Goal: Task Accomplishment & Management: Manage account settings

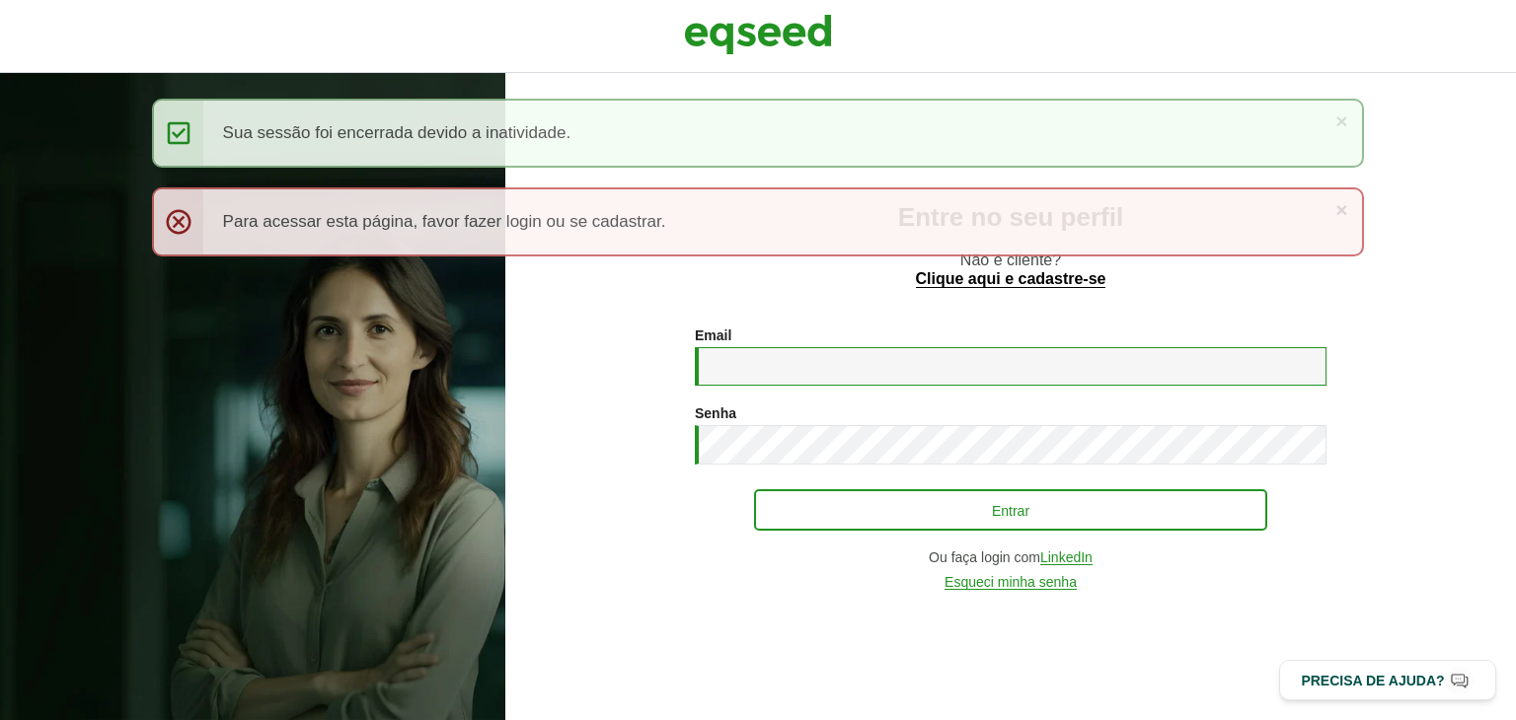
type input "**********"
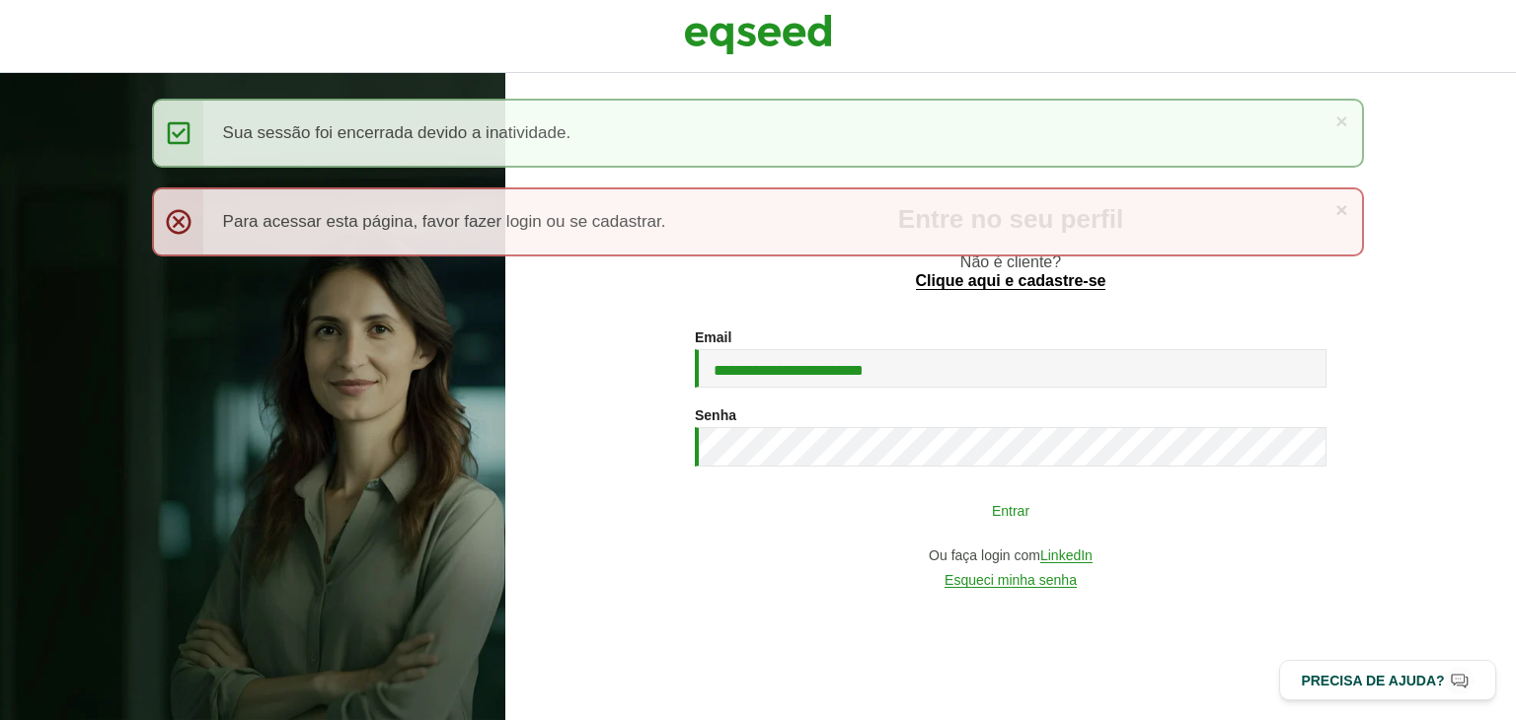
click at [912, 518] on button "Entrar" at bounding box center [1010, 509] width 513 height 37
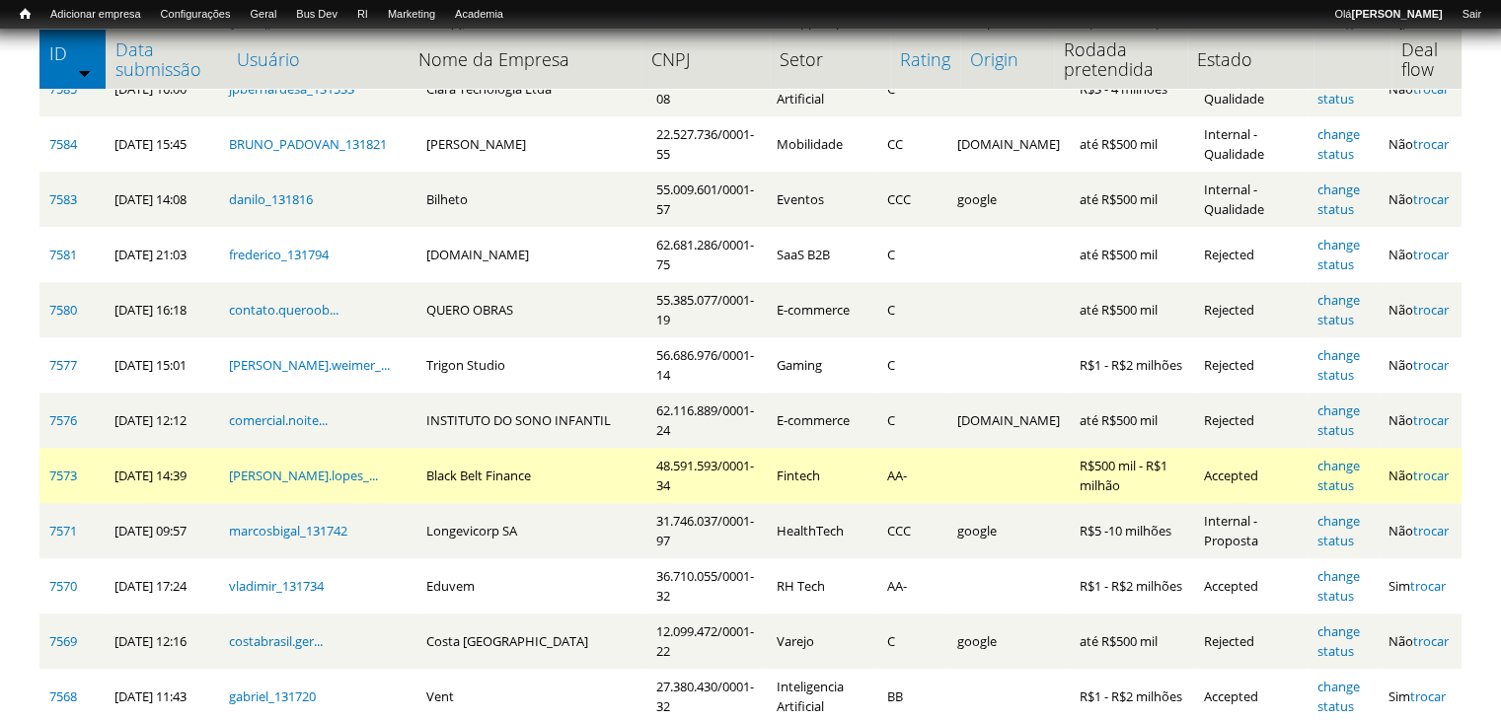
scroll to position [2269, 0]
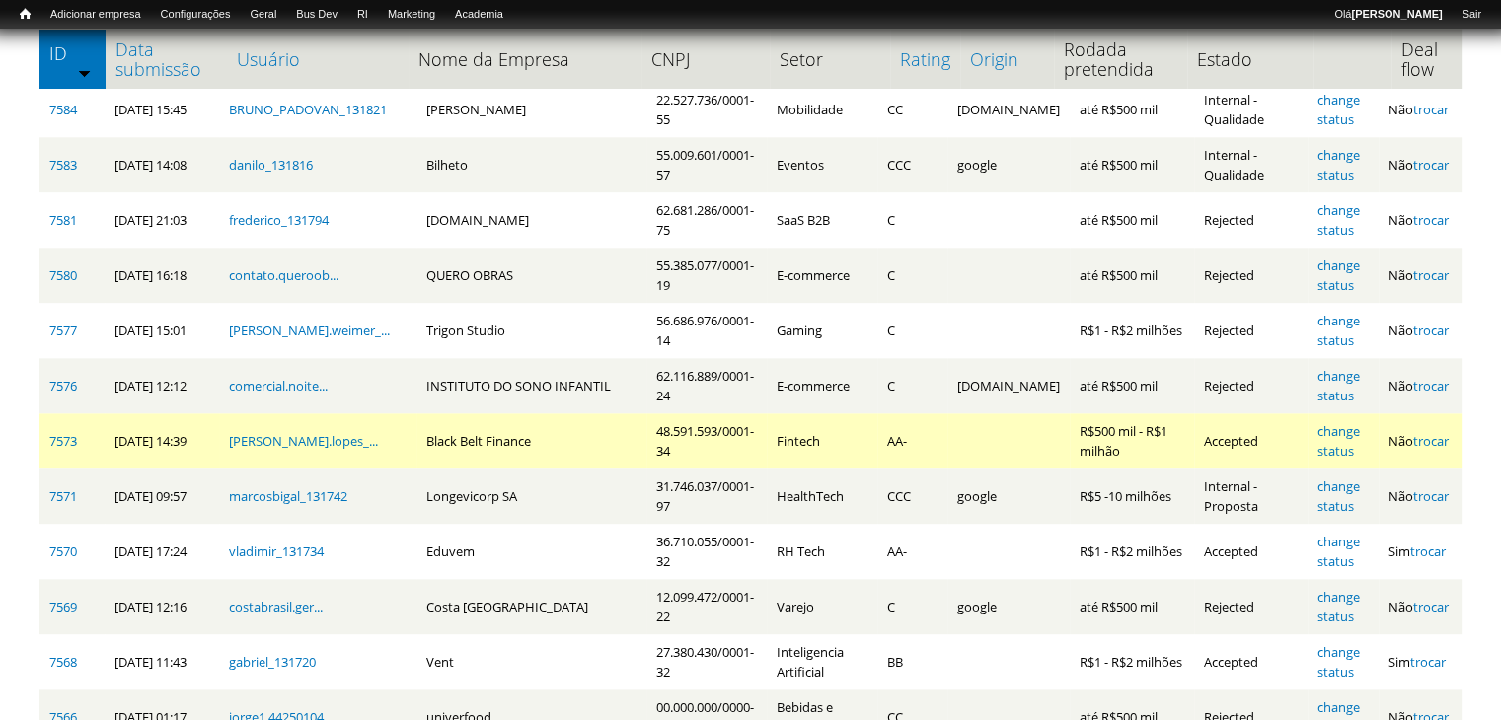
click at [425, 428] on td "Black Belt Finance" at bounding box center [531, 440] width 230 height 55
click at [426, 428] on td "Black Belt Finance" at bounding box center [531, 440] width 230 height 55
click at [428, 428] on td "Black Belt Finance" at bounding box center [531, 440] width 230 height 55
click at [443, 423] on td "Black Belt Finance" at bounding box center [531, 440] width 230 height 55
click at [442, 423] on td "Black Belt Finance" at bounding box center [531, 440] width 230 height 55
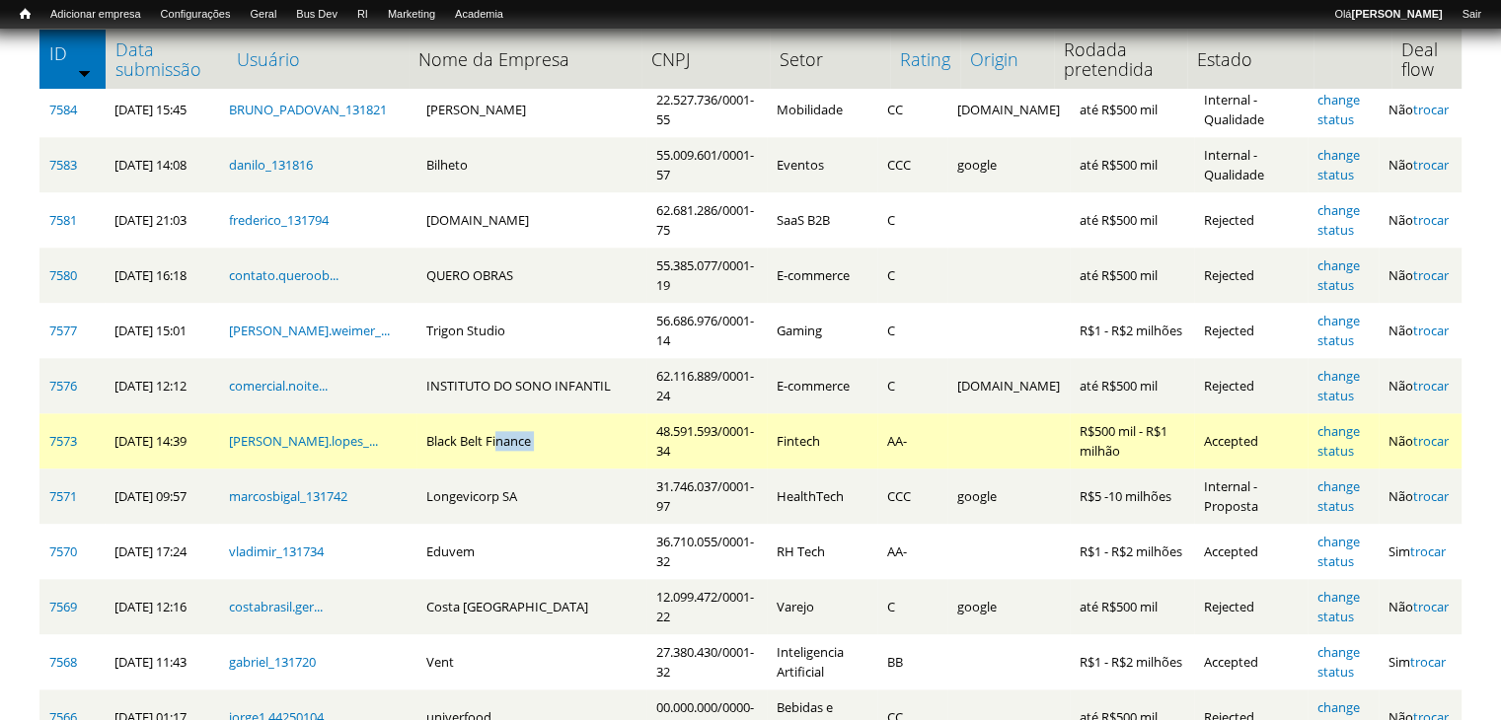
click at [443, 423] on td "Black Belt Finance" at bounding box center [531, 440] width 230 height 55
click at [669, 413] on td "48.591.593/0001-34" at bounding box center [706, 440] width 120 height 55
click at [71, 432] on link "7573" at bounding box center [63, 441] width 28 height 18
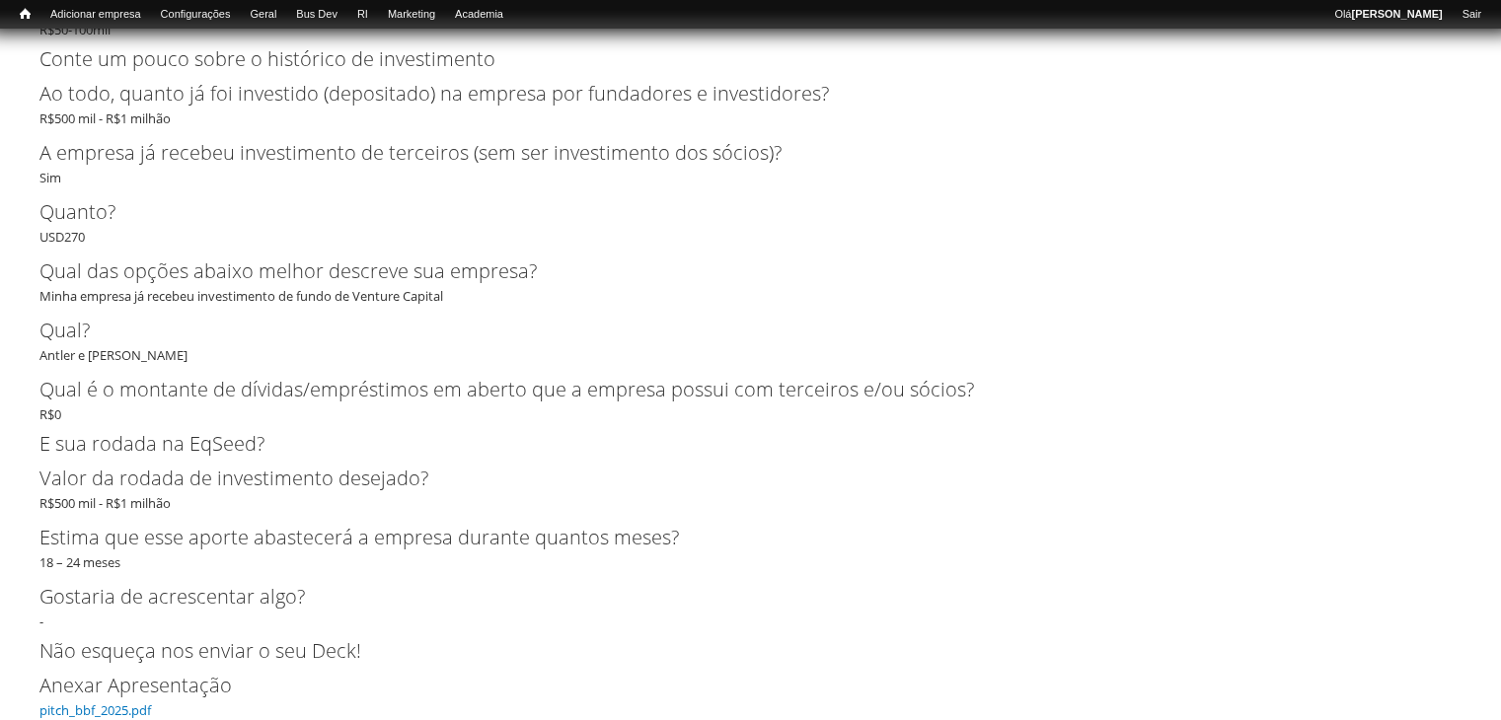
scroll to position [5328, 0]
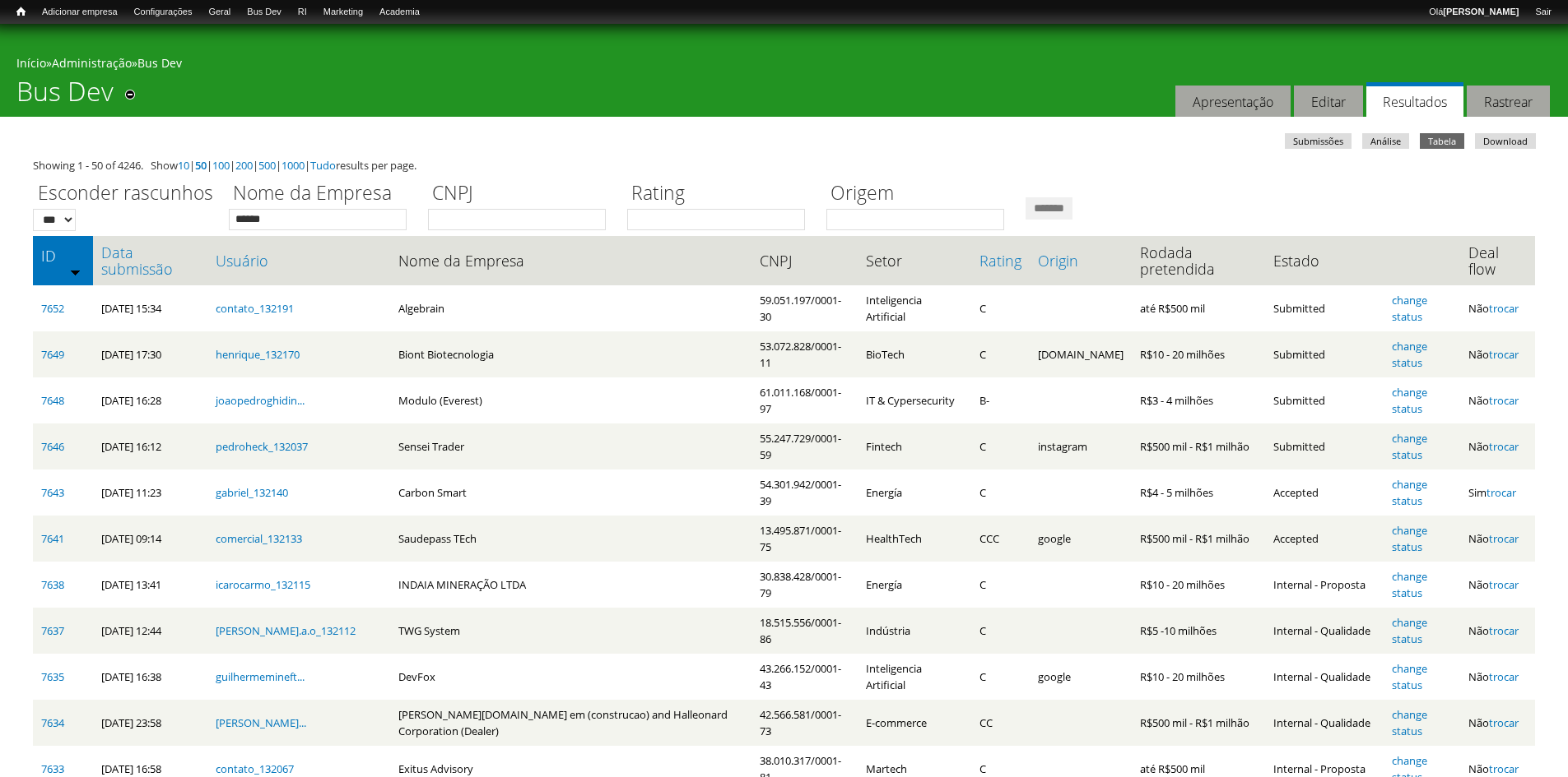
type input "******"
click at [1025, 198] on input "*******" at bounding box center [1048, 208] width 47 height 23
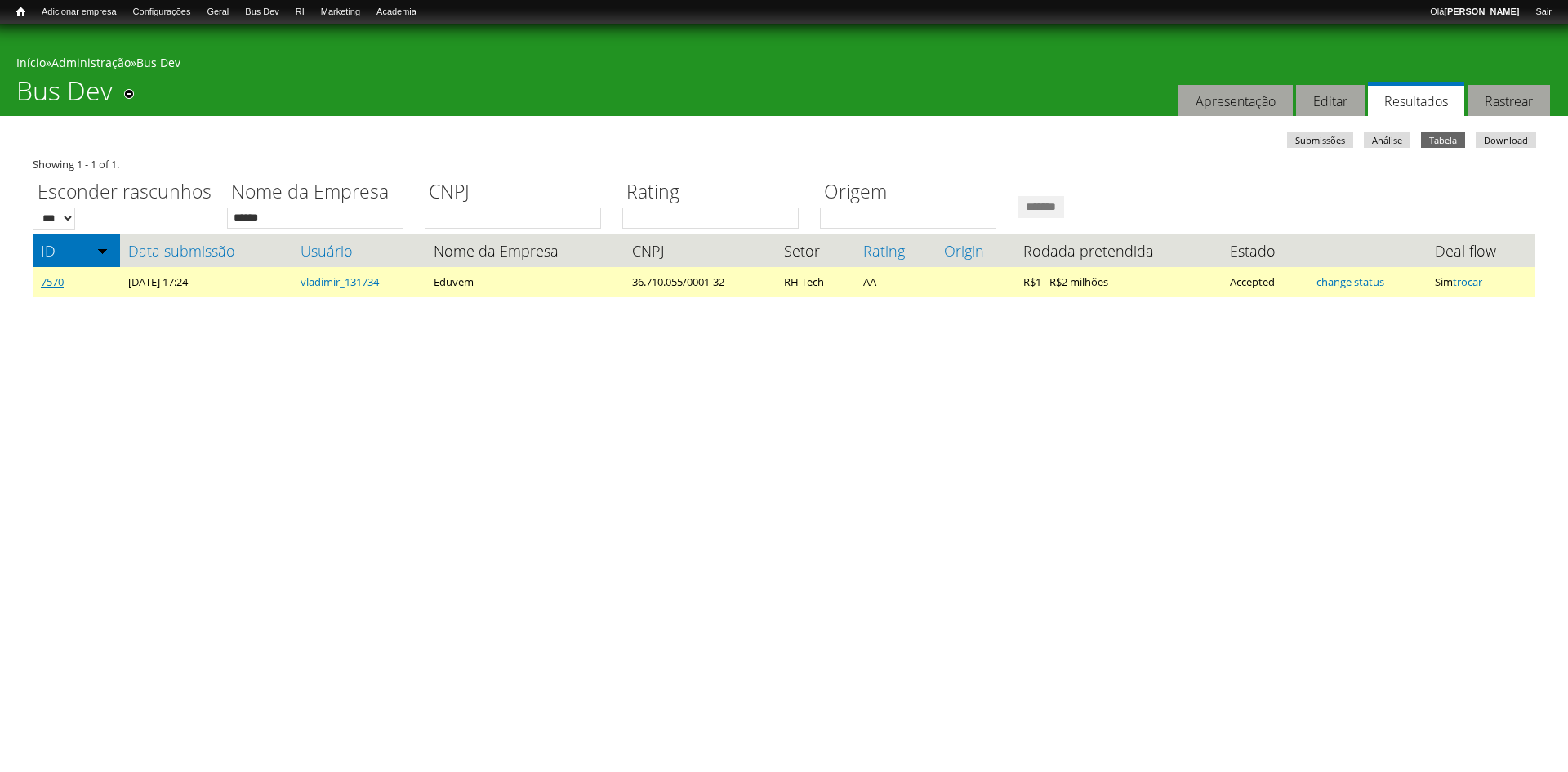
click at [50, 282] on link "7570" at bounding box center [52, 282] width 23 height 15
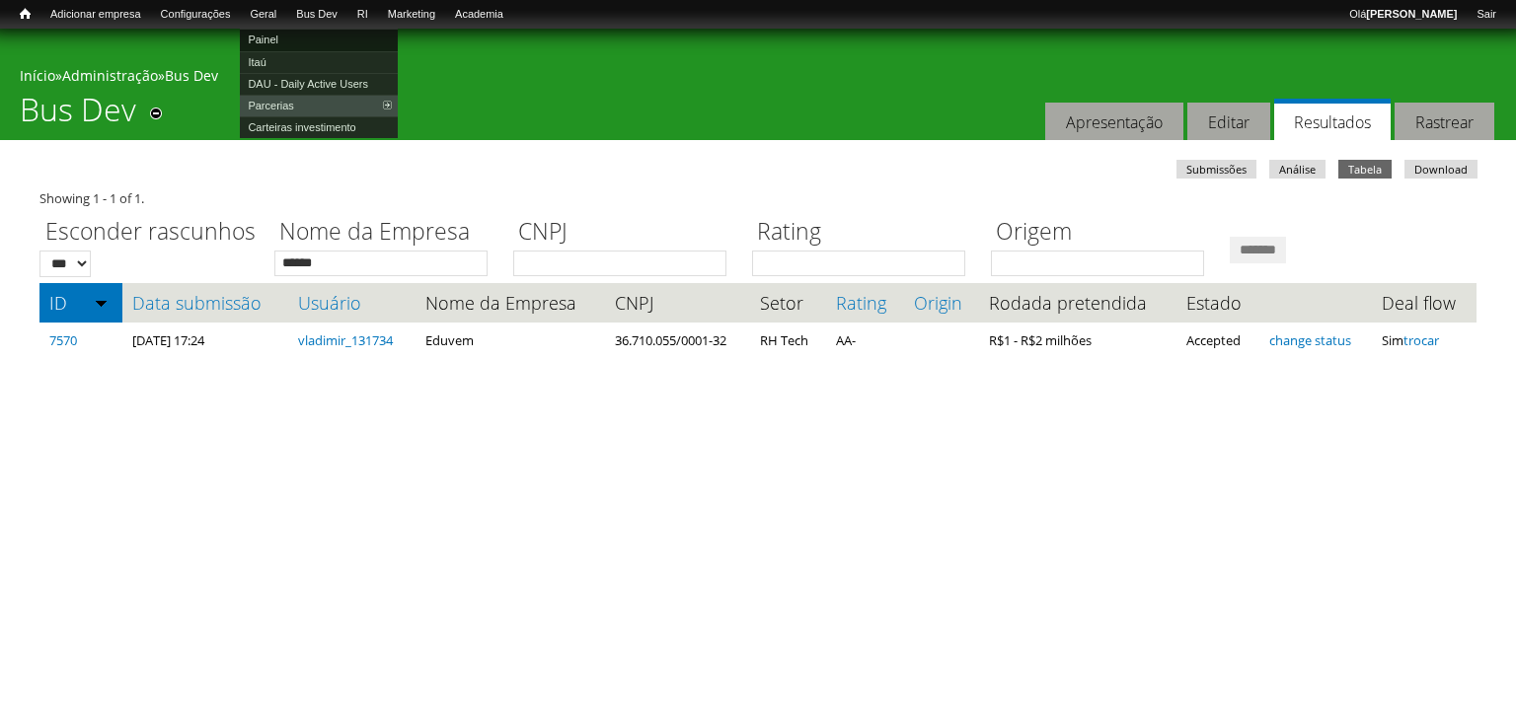
click at [289, 39] on link "Painel" at bounding box center [319, 40] width 158 height 22
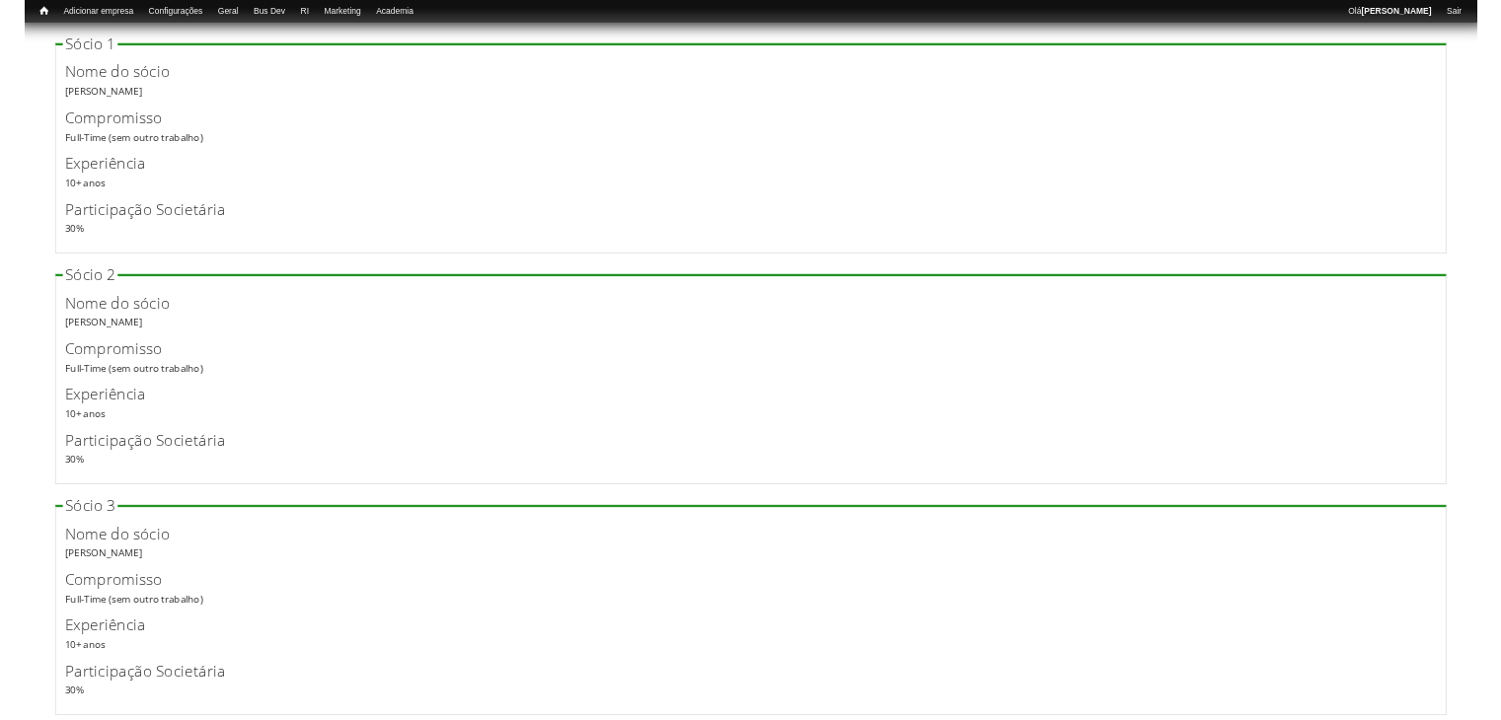
scroll to position [4184, 0]
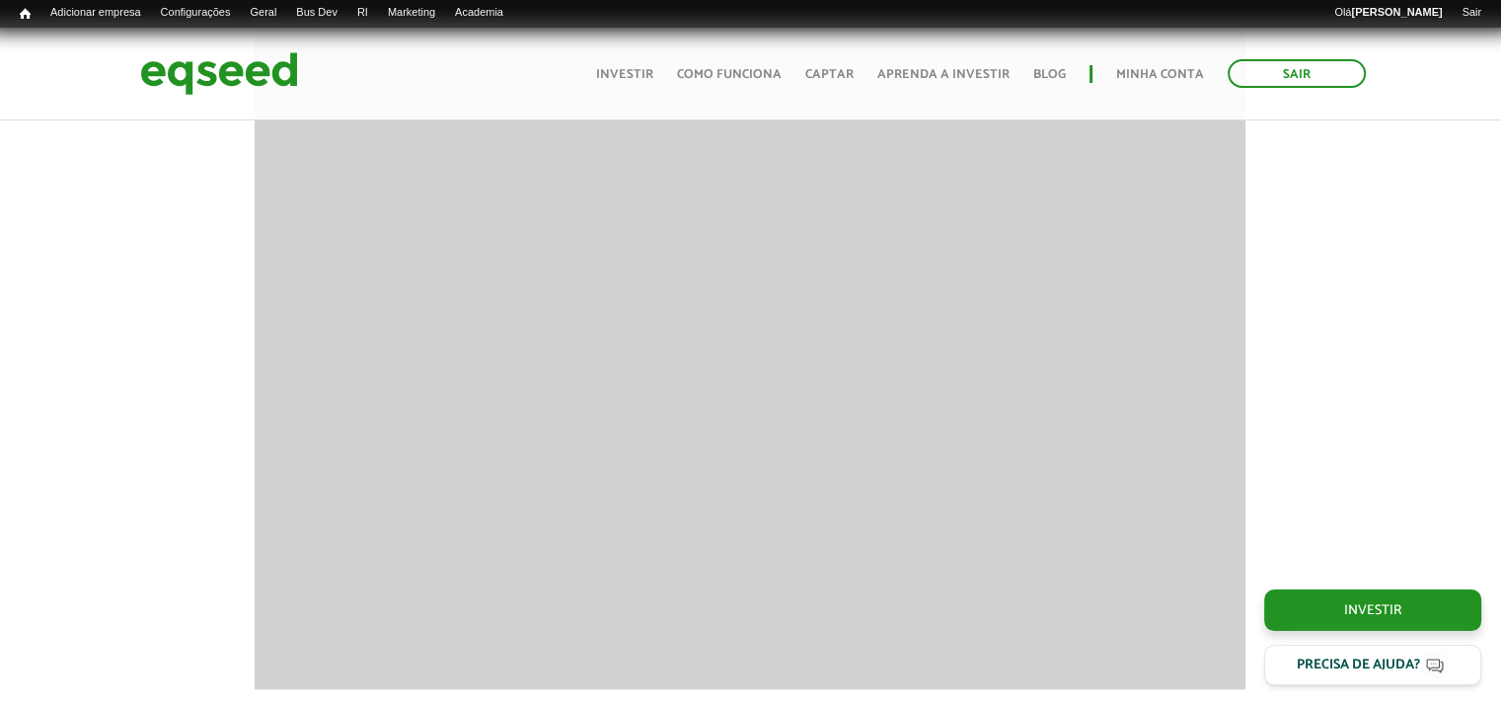
scroll to position [1677, 0]
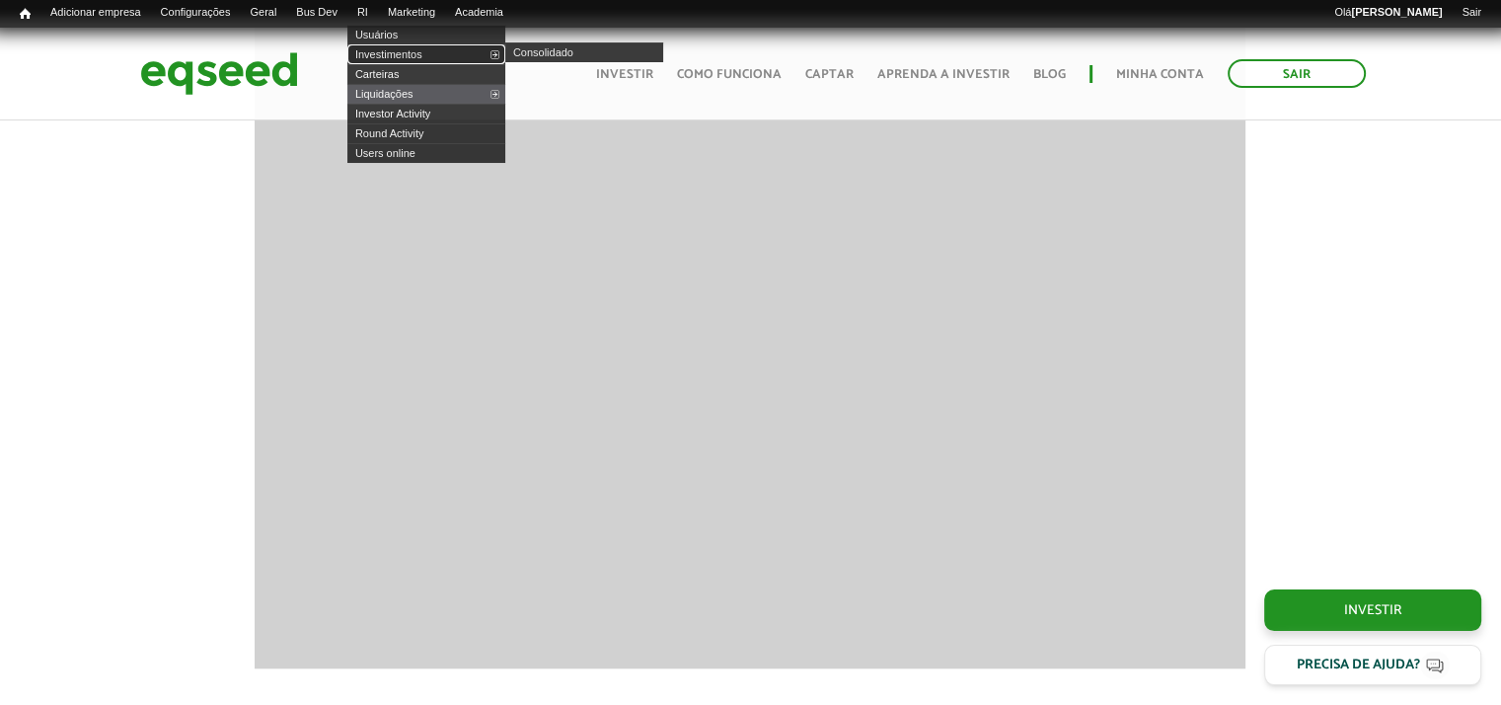
click at [395, 52] on link "Investimentos" at bounding box center [426, 54] width 158 height 20
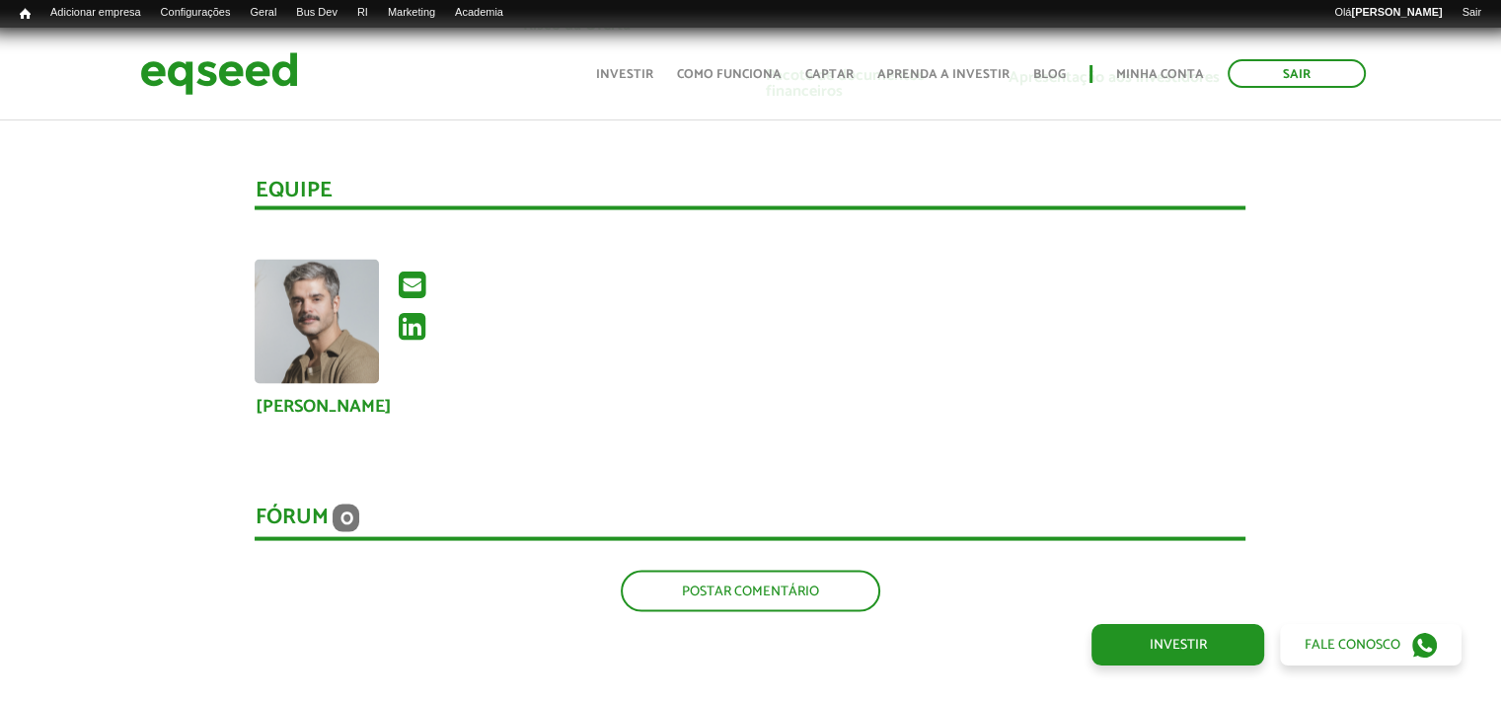
scroll to position [3947, 0]
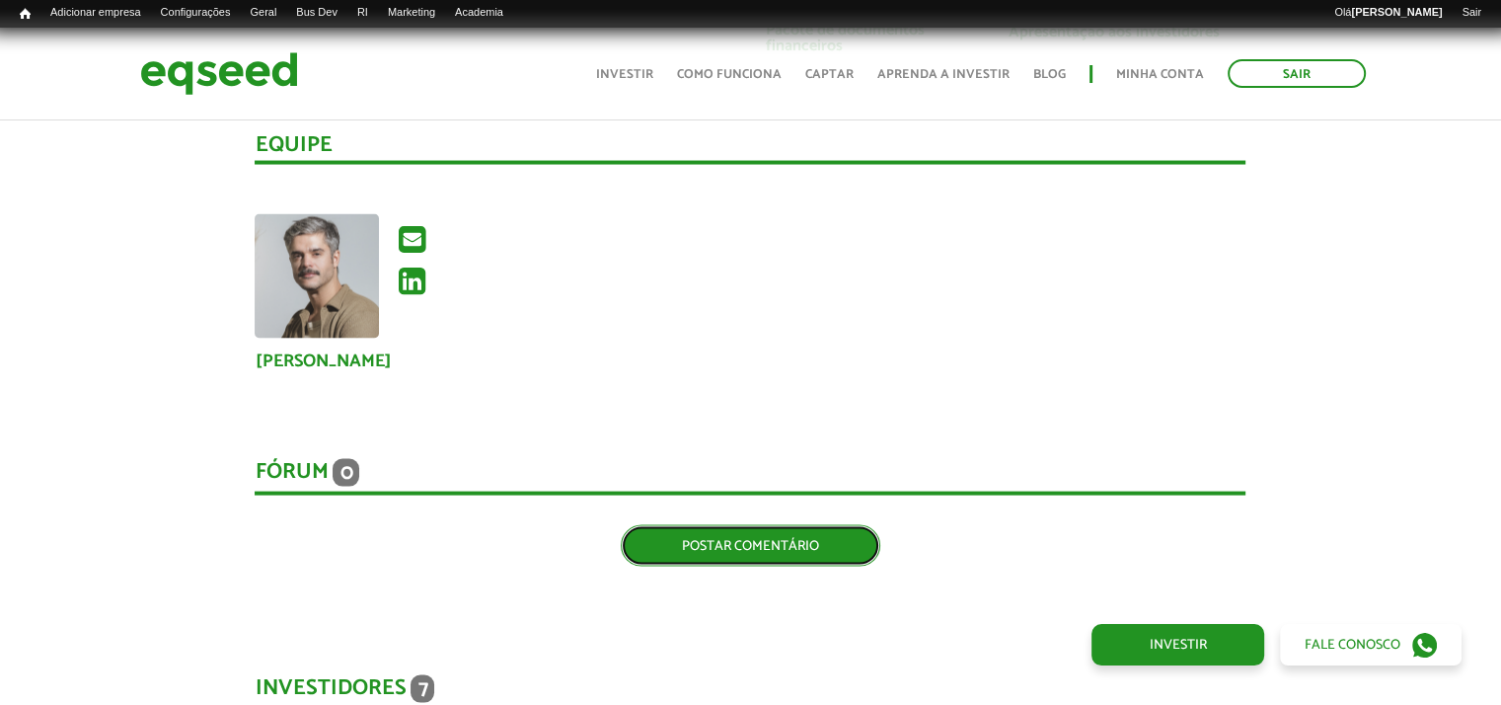
click at [750, 525] on link "Postar comentário" at bounding box center [751, 545] width 260 height 41
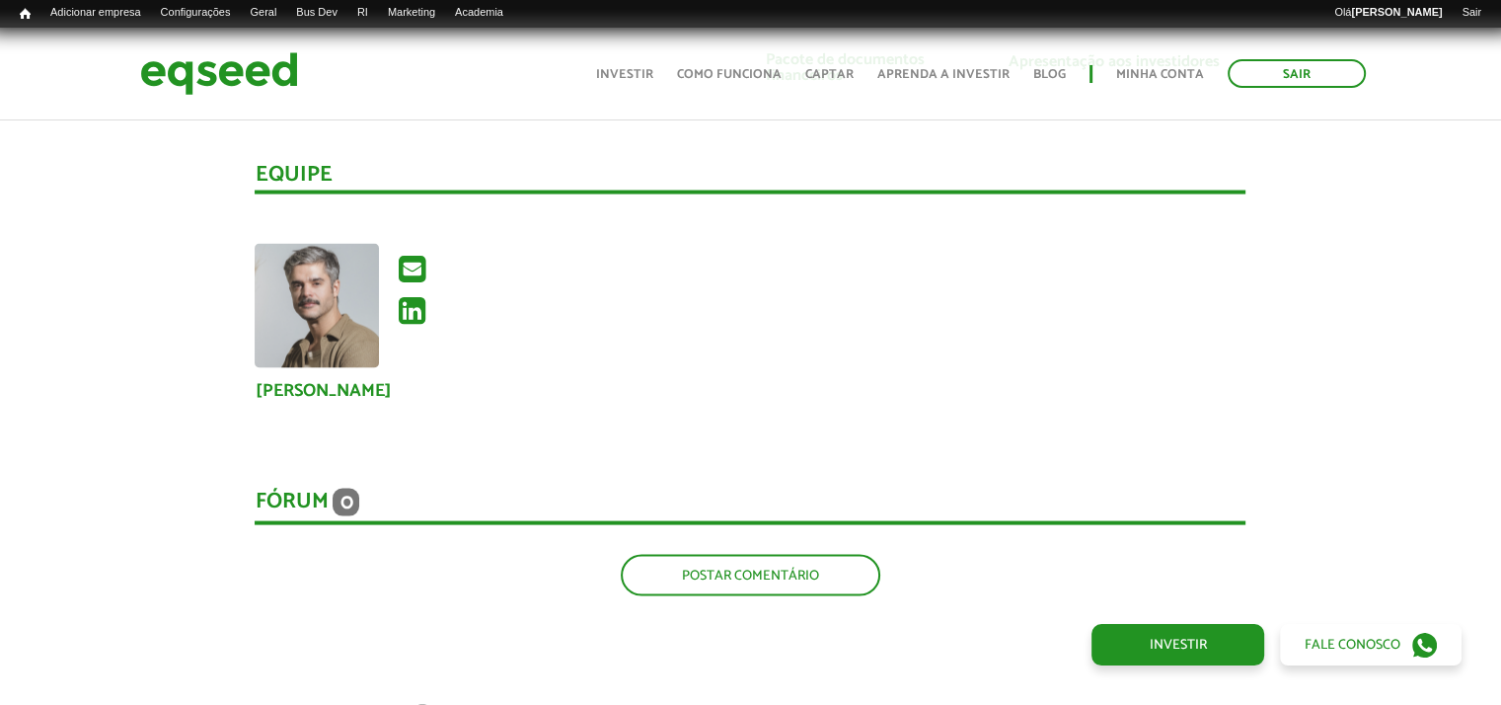
scroll to position [3947, 0]
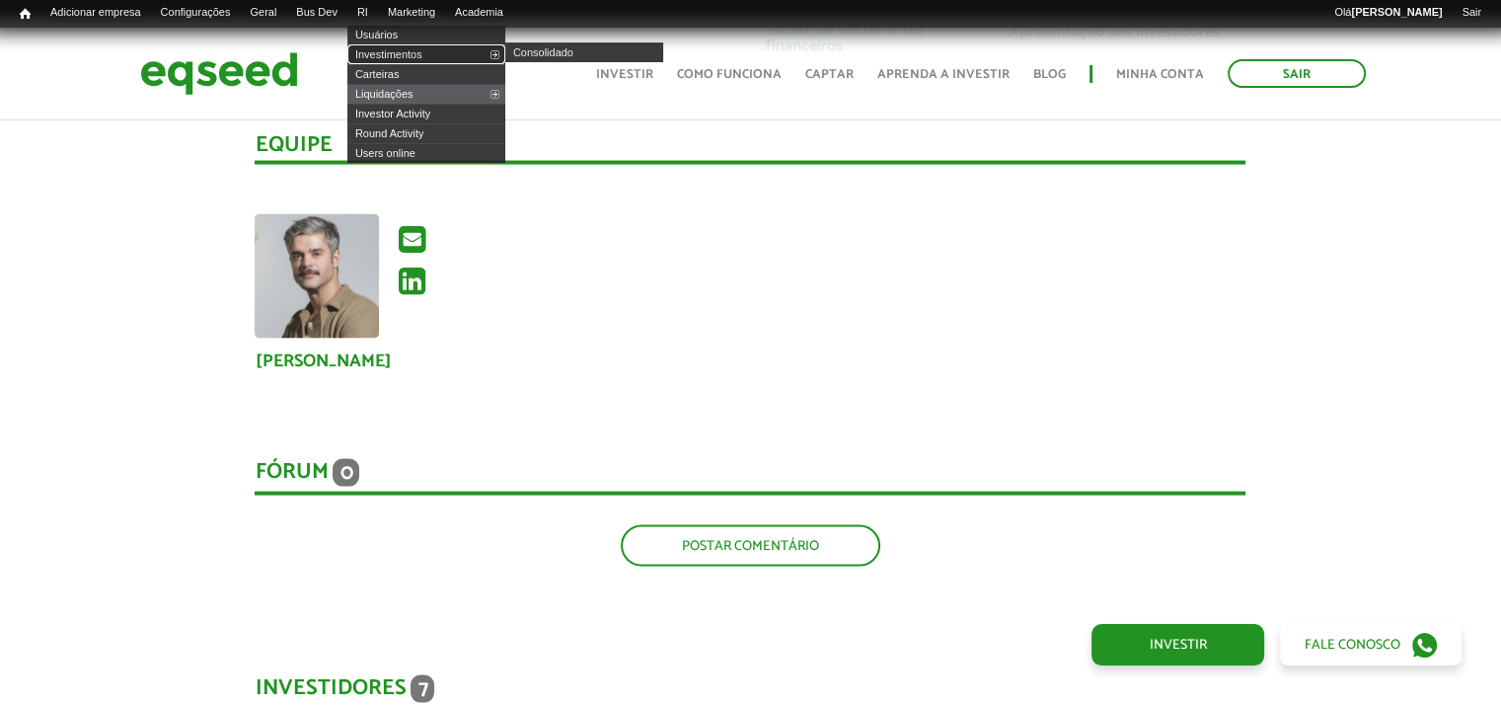
click at [394, 50] on link "Investimentos" at bounding box center [426, 54] width 158 height 20
